Goal: Task Accomplishment & Management: Manage account settings

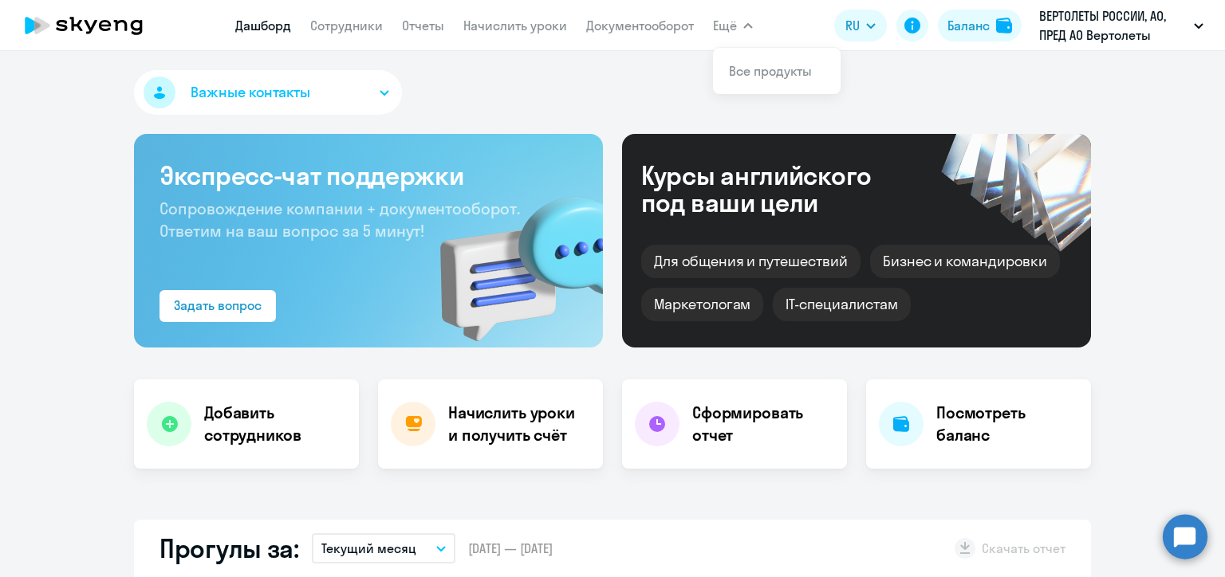
select select "30"
click at [509, 29] on link "Начислить уроки" at bounding box center [515, 26] width 104 height 16
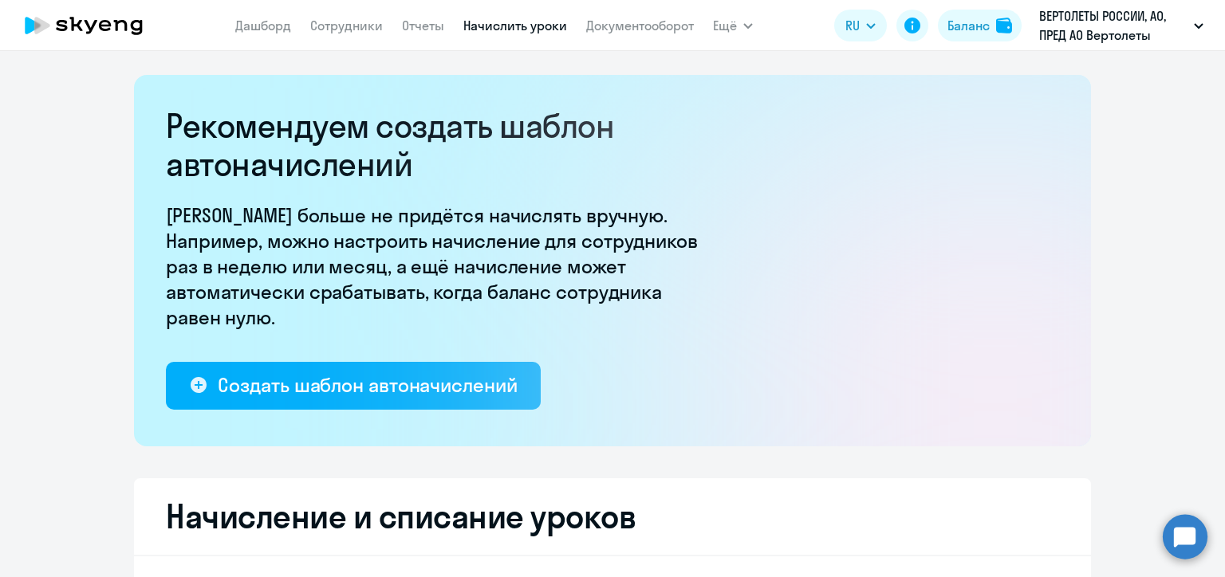
select select "10"
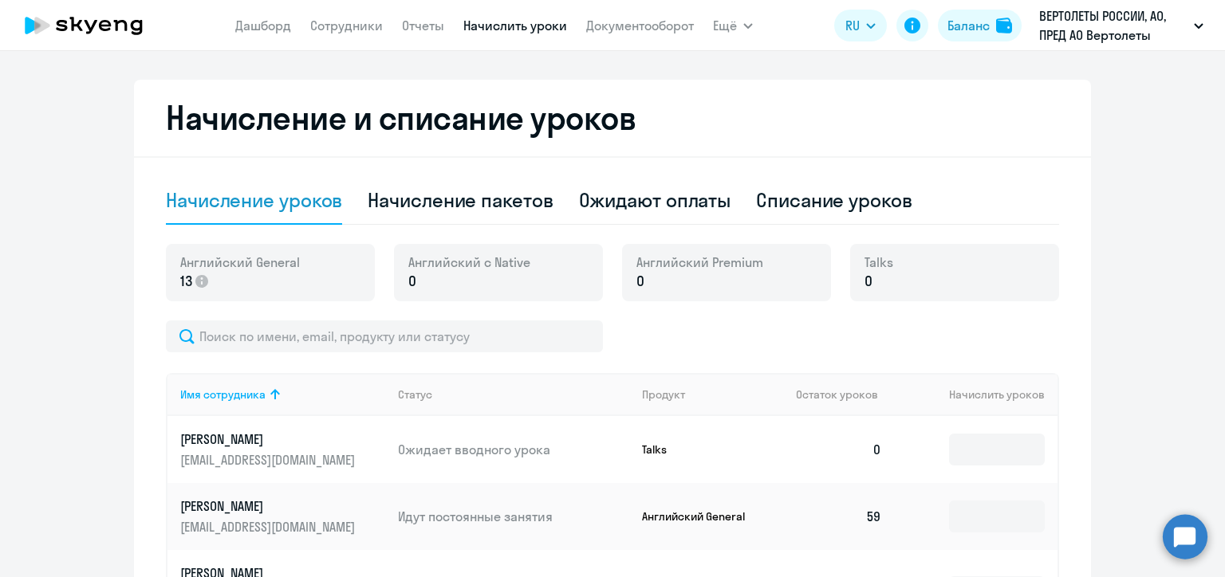
scroll to position [558, 0]
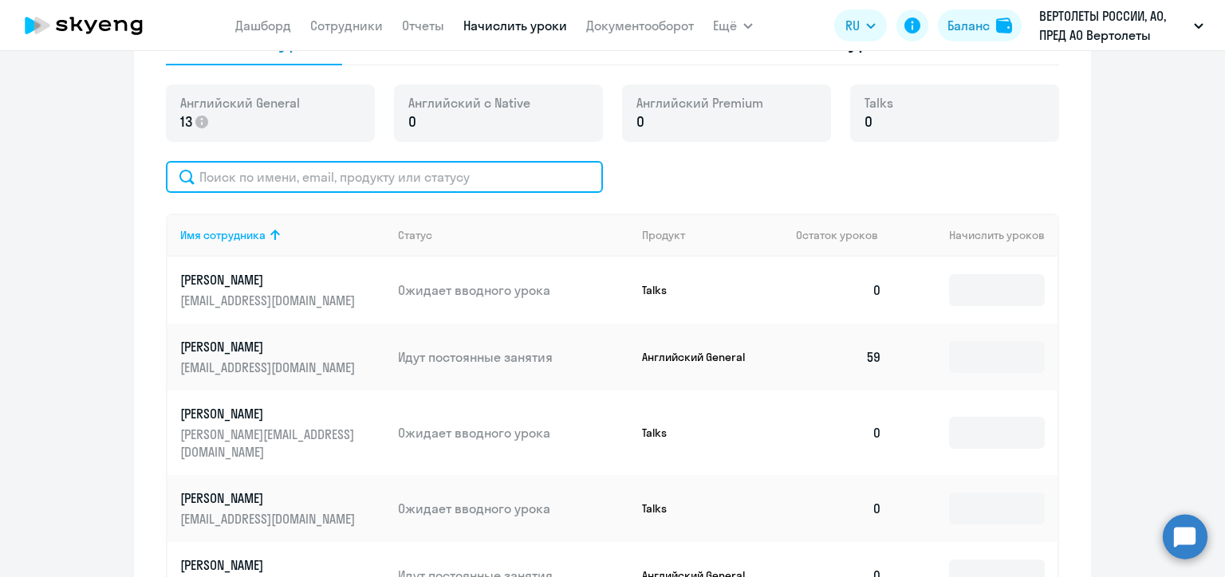
click at [424, 179] on input "text" at bounding box center [384, 177] width 437 height 32
paste input "[PERSON_NAME]"
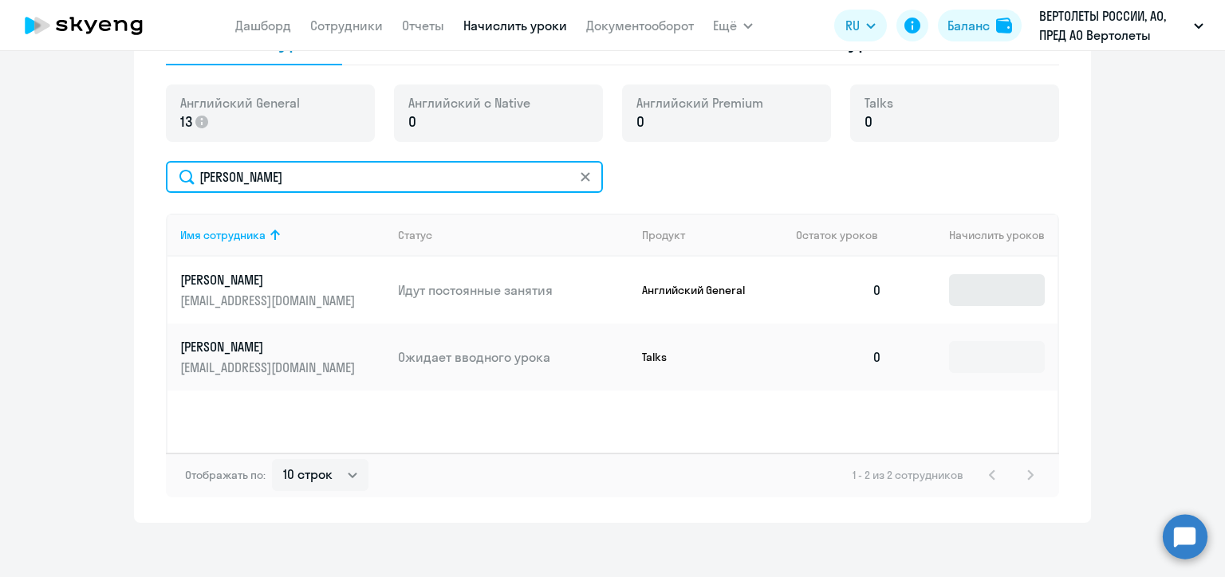
type input "[PERSON_NAME]"
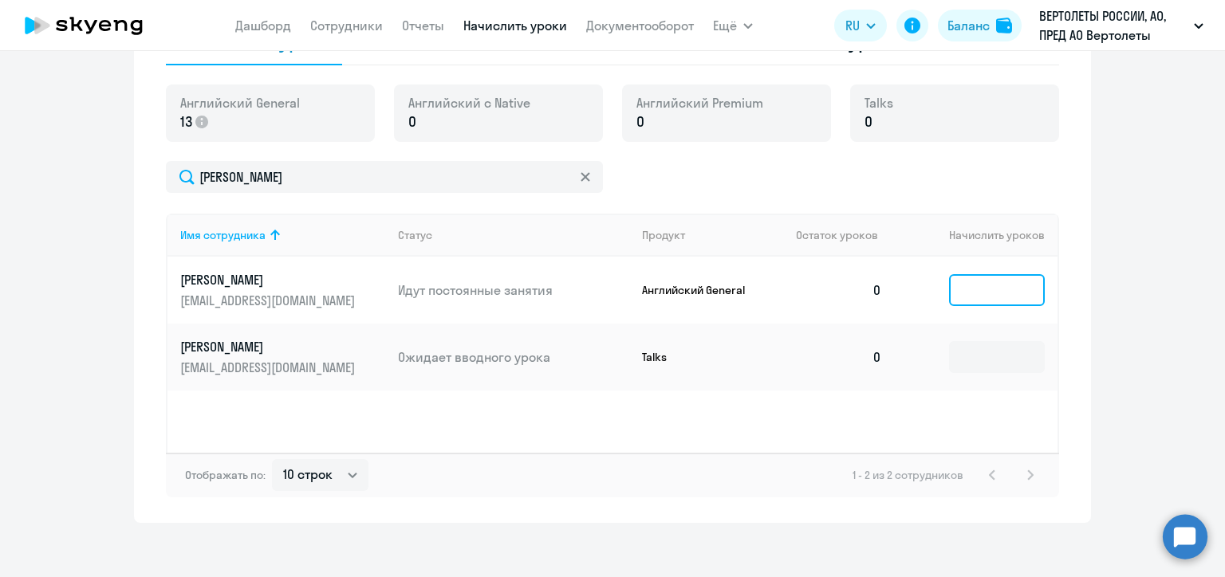
click at [966, 280] on input at bounding box center [997, 290] width 96 height 32
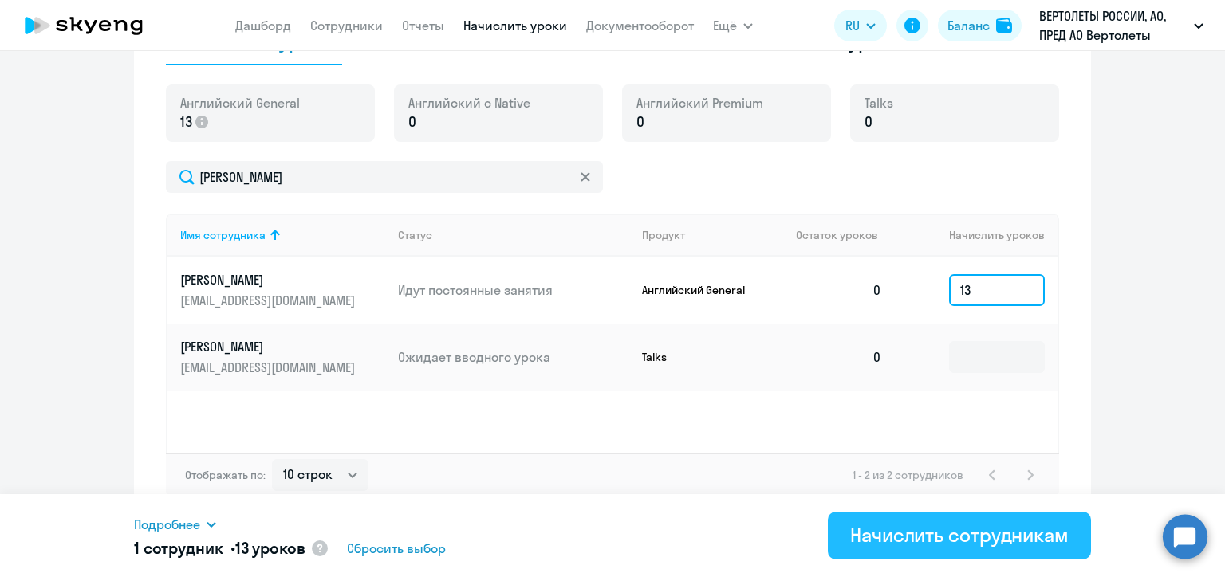
type input "13"
click at [993, 530] on div "Начислить сотрудникам" at bounding box center [959, 535] width 219 height 26
